Goal: Find specific page/section: Find specific page/section

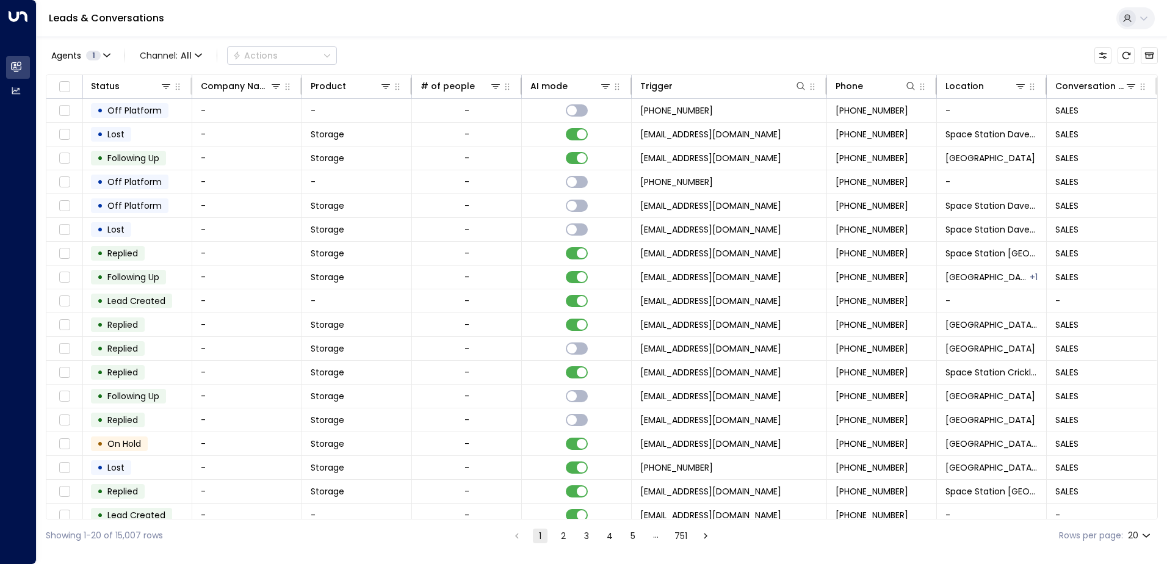
scroll to position [0, 334]
click at [1015, 83] on icon at bounding box center [1020, 86] width 10 height 10
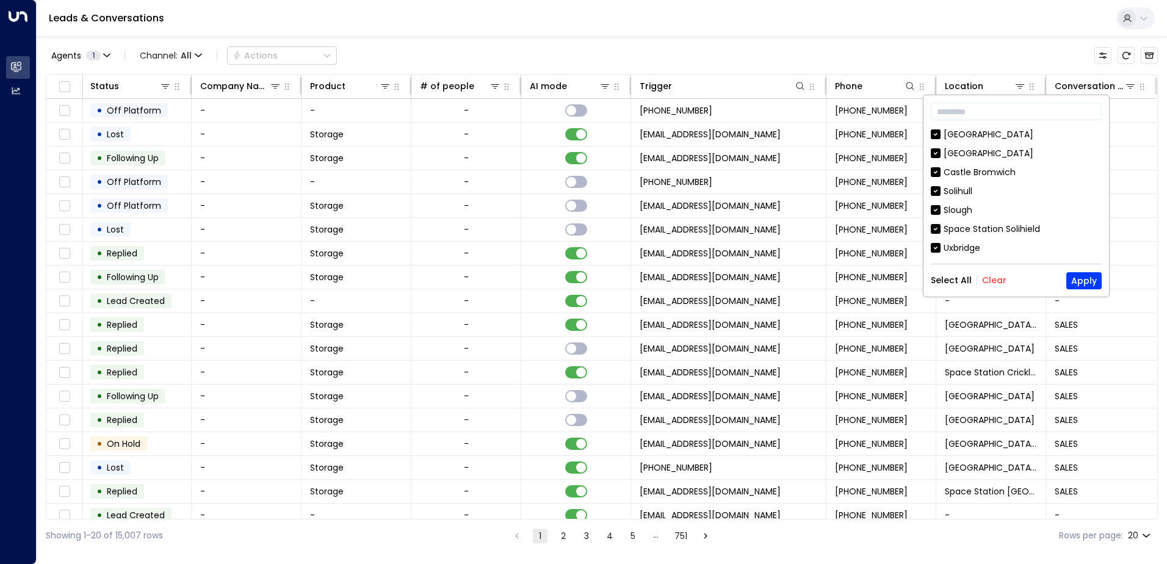
click at [1000, 280] on button "Clear" at bounding box center [994, 280] width 24 height 10
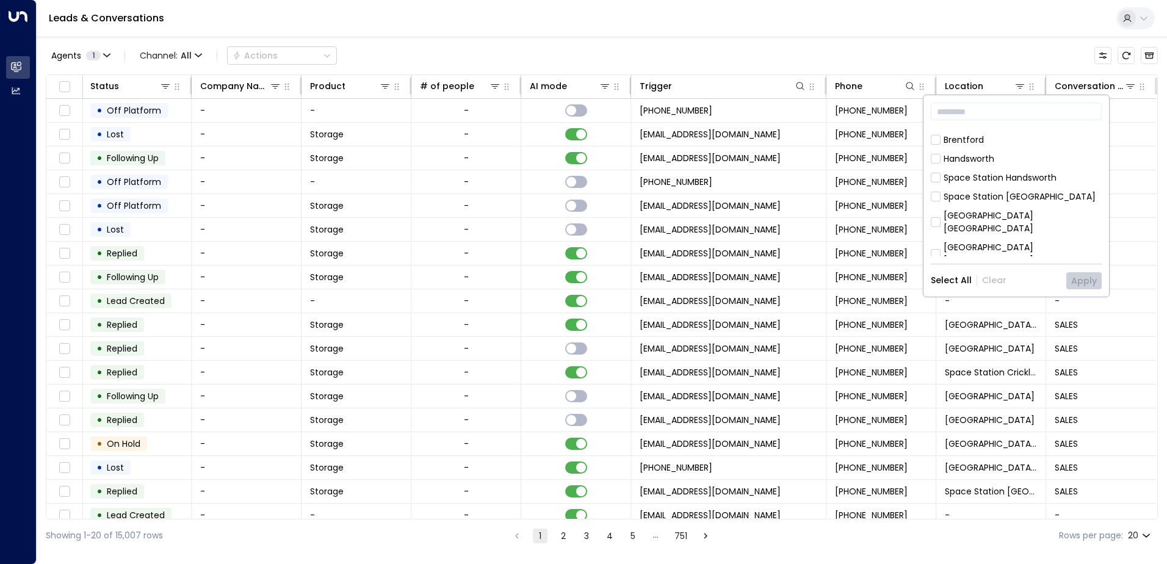
scroll to position [698, 0]
click at [1087, 283] on button "Apply" at bounding box center [1083, 280] width 35 height 17
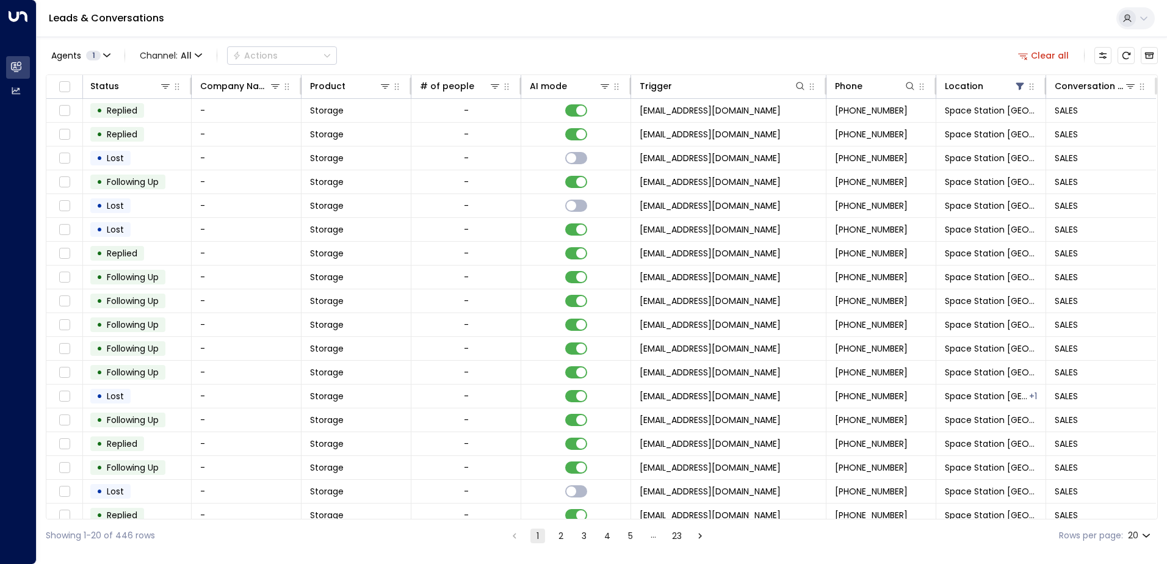
click at [1144, 535] on body "Overview Leads & Conversations Leads & Conversations Analytics Analytics Leads …" at bounding box center [583, 276] width 1167 height 552
click at [1143, 538] on li "100" at bounding box center [1139, 539] width 35 height 22
type input "***"
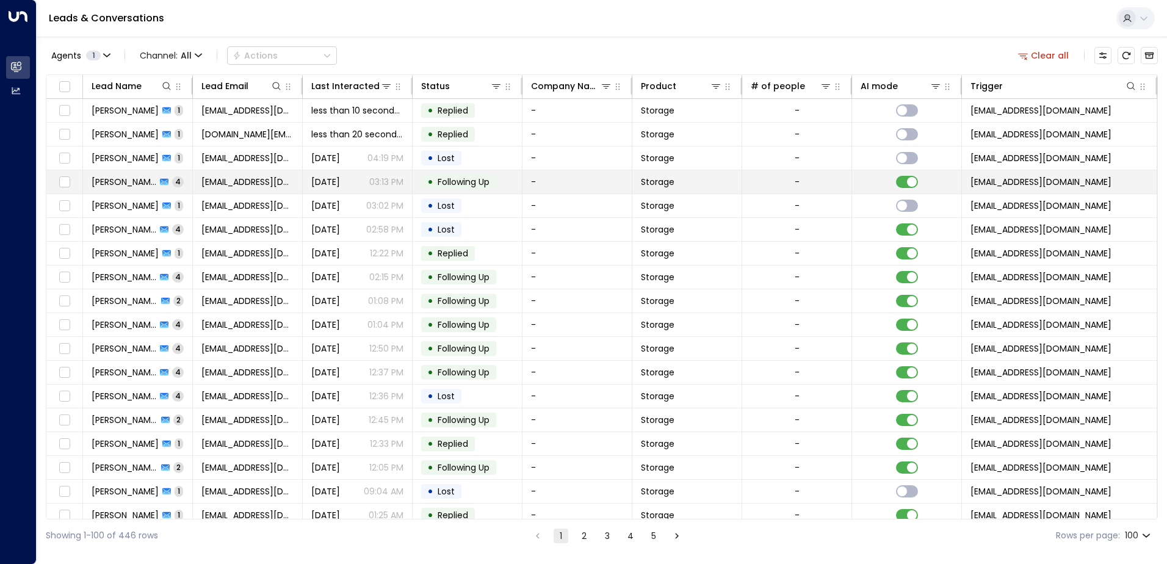
click at [143, 180] on span "[PERSON_NAME]" at bounding box center [124, 182] width 65 height 12
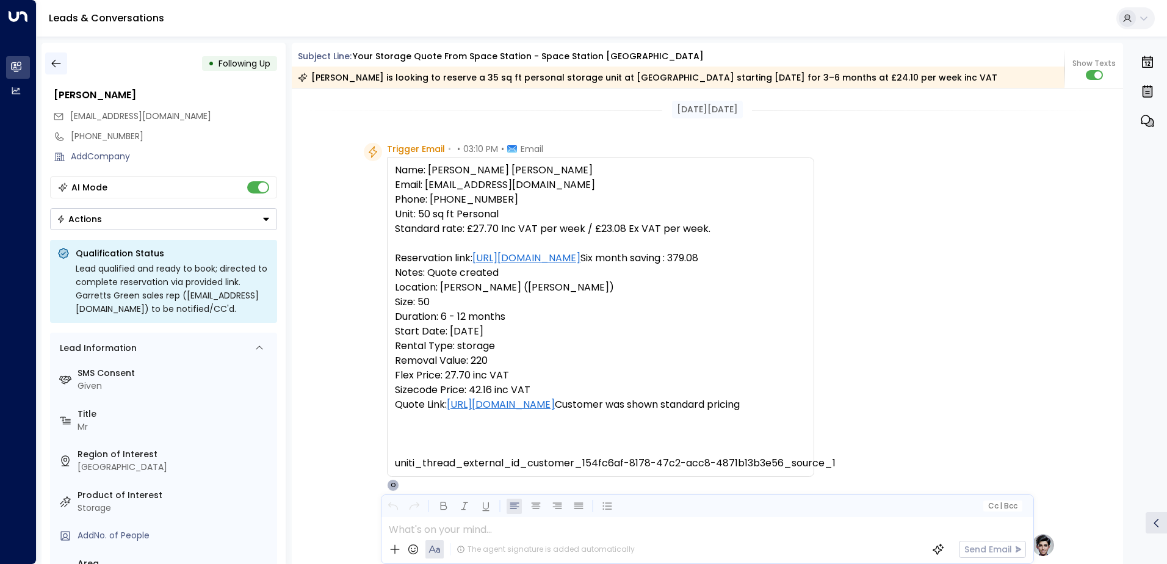
click at [57, 65] on icon "button" at bounding box center [56, 63] width 12 height 12
